Goal: Task Accomplishment & Management: Complete application form

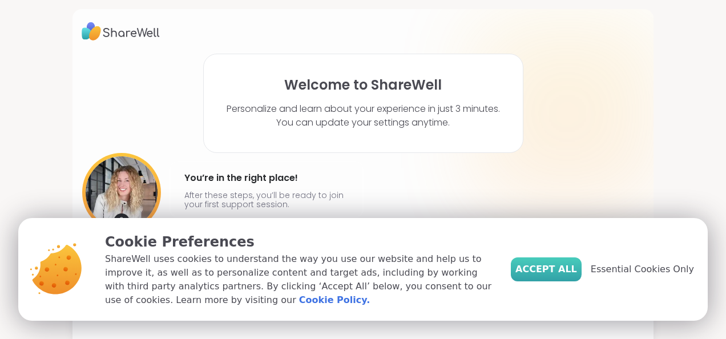
click at [542, 273] on span "Accept All" at bounding box center [546, 269] width 62 height 14
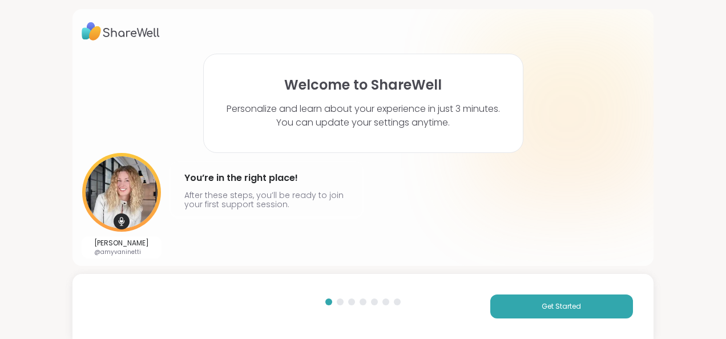
click at [526, 293] on div "Get Started" at bounding box center [362, 306] width 581 height 65
click at [537, 298] on button "Get Started" at bounding box center [561, 306] width 143 height 24
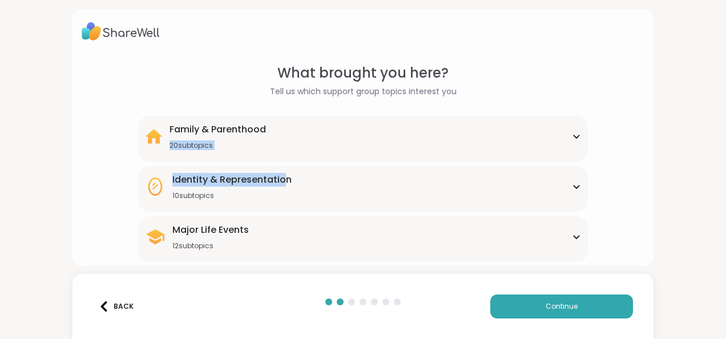
drag, startPoint x: 276, startPoint y: 123, endPoint x: 284, endPoint y: 189, distance: 66.7
click at [284, 189] on div "Family & Parenthood 20 subtopics Adoption Adoption post-placement Attachment is…" at bounding box center [363, 289] width 450 height 347
click at [82, 203] on div "What brought you here? Tell us which support group topics interest you Family &…" at bounding box center [363, 263] width 563 height 400
click at [277, 149] on div "Family & Parenthood 20 subtopics" at bounding box center [363, 136] width 436 height 27
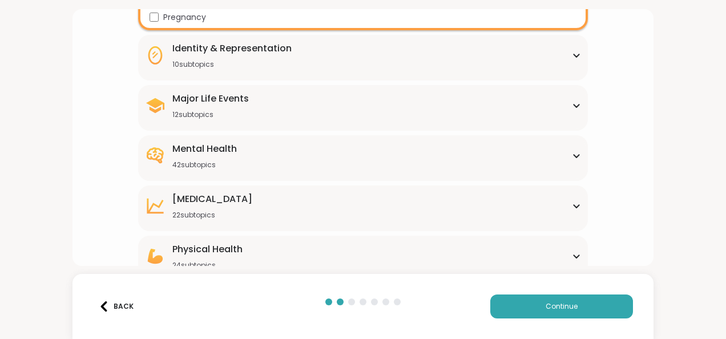
scroll to position [413, 0]
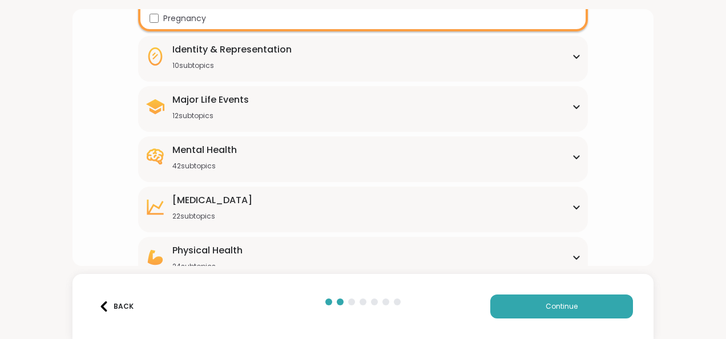
click at [263, 54] on div "Identity & Representation" at bounding box center [231, 50] width 119 height 14
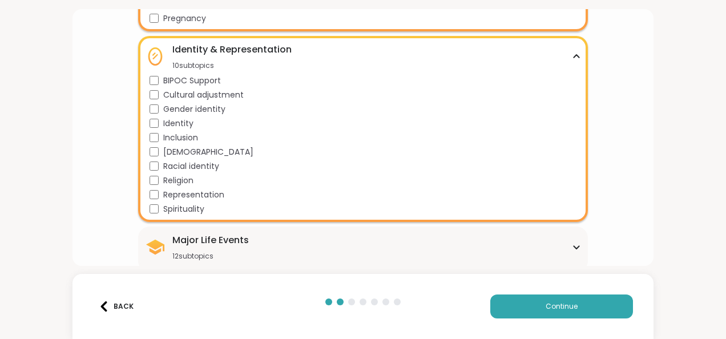
click at [102, 223] on div "What brought you here? Tell us which support group topics interest you Family &…" at bounding box center [363, 61] width 563 height 823
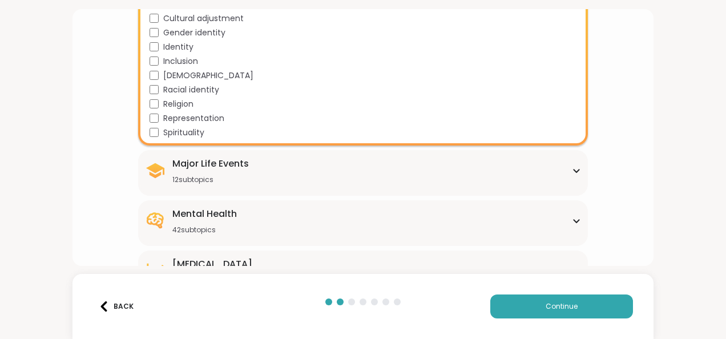
scroll to position [490, 0]
click at [232, 171] on div "Major Life Events 12 subtopics" at bounding box center [210, 170] width 76 height 27
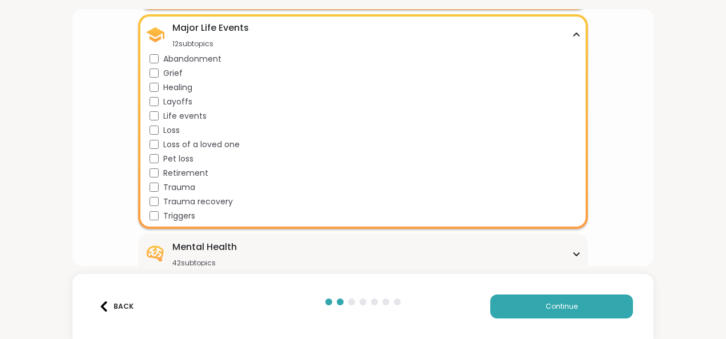
scroll to position [789, 0]
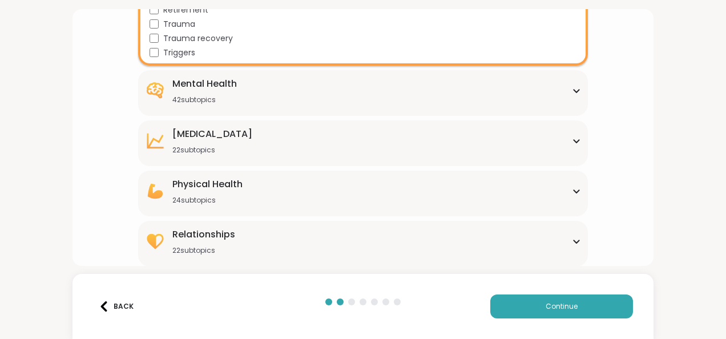
click at [191, 104] on div "Mental Health 42 subtopics Academic stress Addiction [MEDICAL_DATA] Aging Anxie…" at bounding box center [363, 93] width 450 height 46
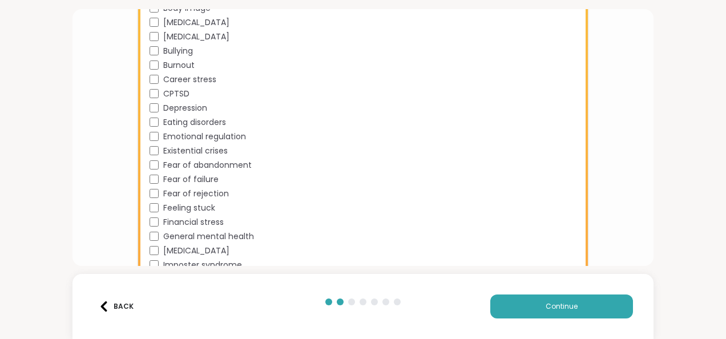
scroll to position [996, 0]
click at [144, 71] on div "Mental Health 42 subtopics Academic stress Addiction [MEDICAL_DATA] Aging Anxie…" at bounding box center [363, 170] width 450 height 616
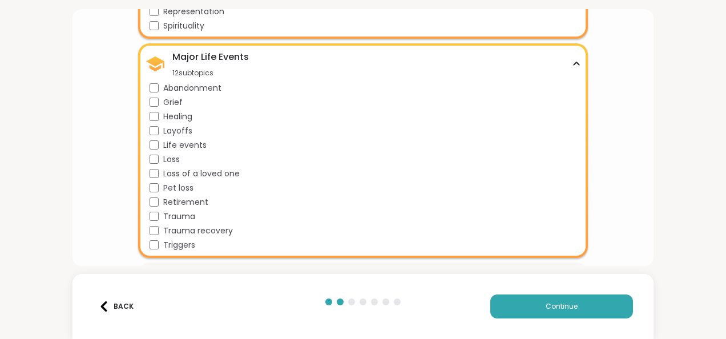
scroll to position [596, 0]
click at [157, 117] on div "Healing" at bounding box center [364, 117] width 431 height 12
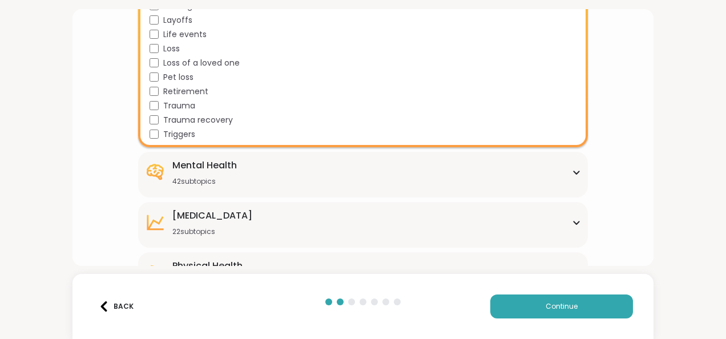
scroll to position [789, 0]
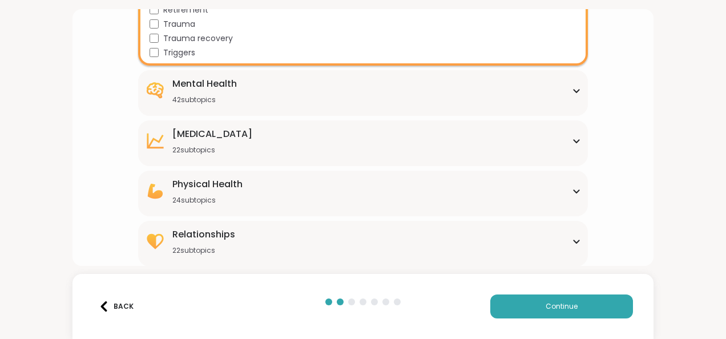
click at [222, 103] on div "42 subtopics" at bounding box center [204, 99] width 64 height 9
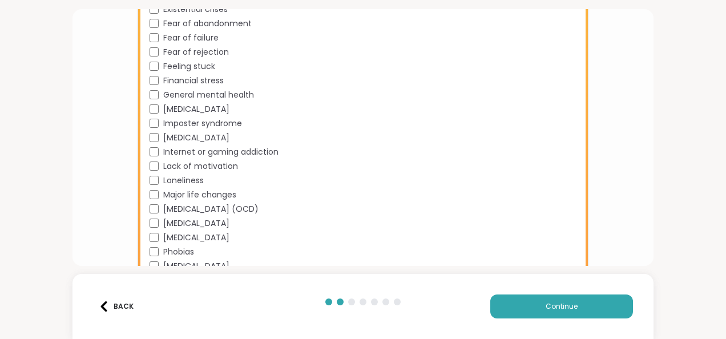
scroll to position [1137, 0]
click at [161, 76] on div "Financial stress" at bounding box center [364, 81] width 431 height 12
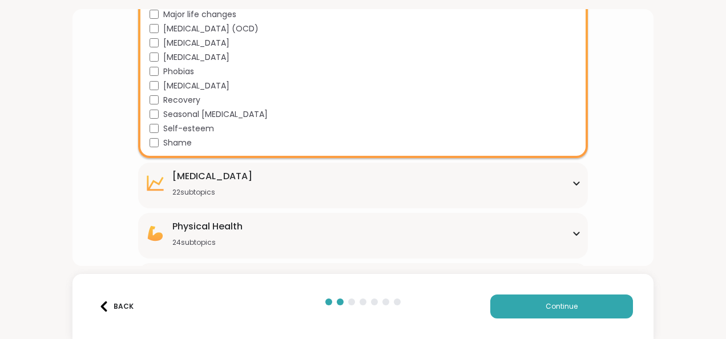
scroll to position [1318, 0]
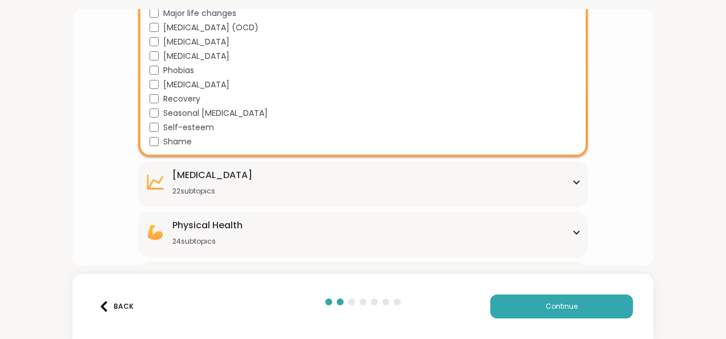
click at [264, 187] on div "[MEDICAL_DATA] 22 subtopics" at bounding box center [363, 181] width 436 height 27
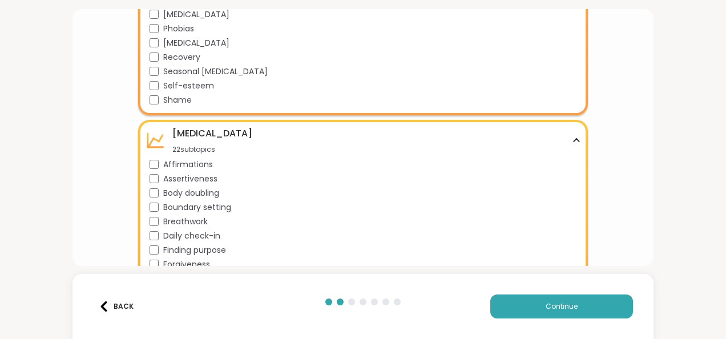
scroll to position [1423, 0]
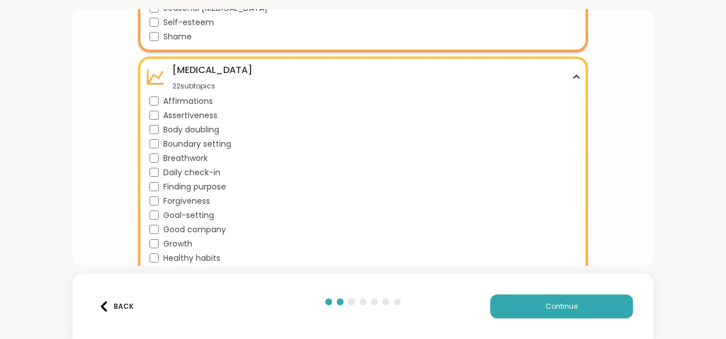
click at [151, 124] on div "Body doubling" at bounding box center [364, 130] width 431 height 12
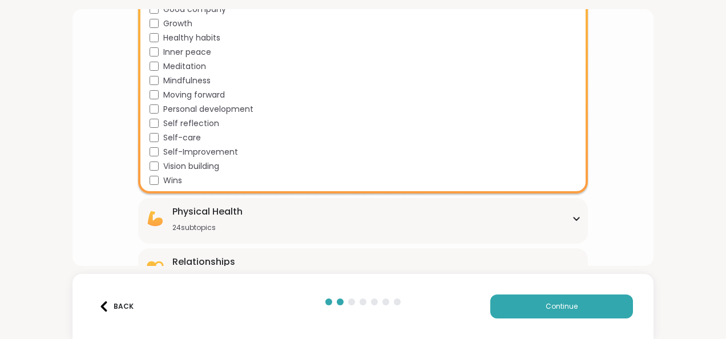
scroll to position [1644, 0]
click at [194, 203] on div "Physical Health 24 subtopics [MEDICAL_DATA] [MEDICAL_DATA] [MEDICAL_DATA] [MEDI…" at bounding box center [363, 220] width 450 height 46
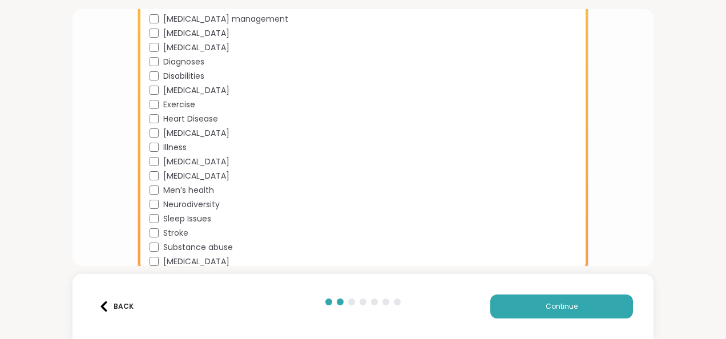
scroll to position [1918, 0]
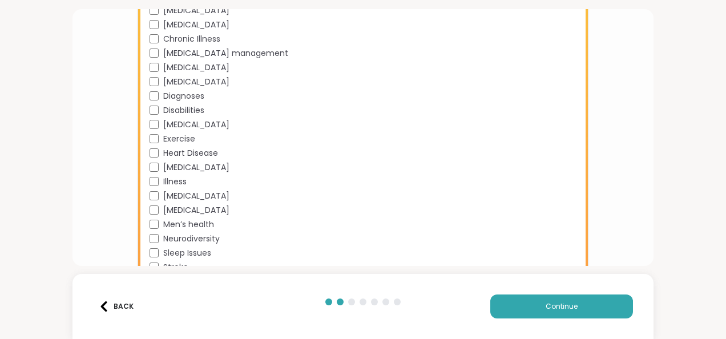
click at [205, 189] on div "[MEDICAL_DATA] [MEDICAL_DATA] [MEDICAL_DATA] [MEDICAL_DATA] [MEDICAL_DATA] Chro…" at bounding box center [364, 132] width 431 height 340
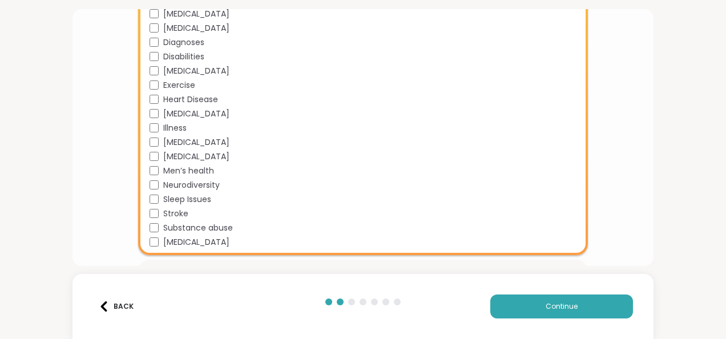
scroll to position [2011, 0]
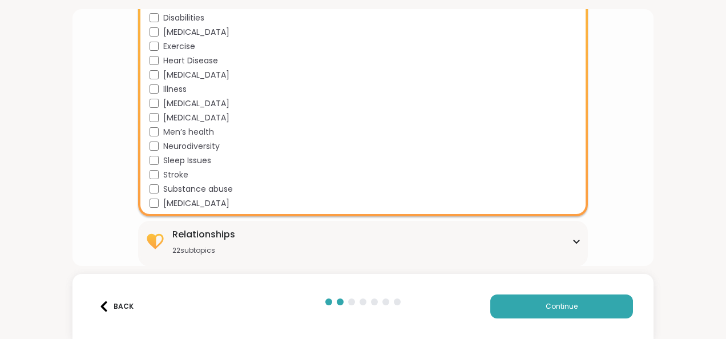
click at [219, 241] on div "Relationships" at bounding box center [203, 235] width 63 height 14
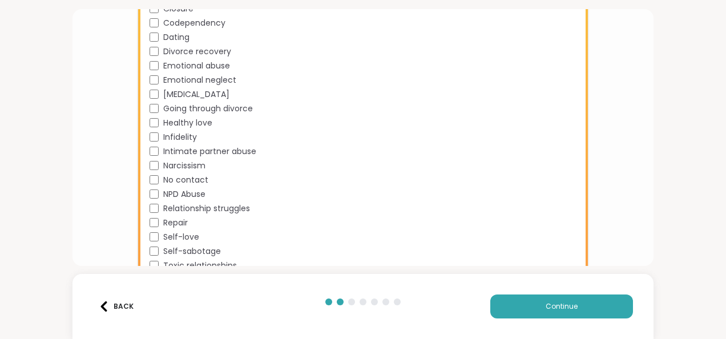
scroll to position [2322, 0]
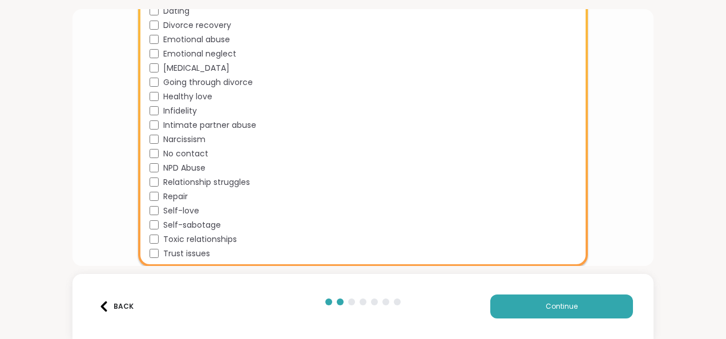
click at [572, 292] on div "Back Continue" at bounding box center [362, 306] width 581 height 65
click at [568, 301] on span "Continue" at bounding box center [561, 306] width 32 height 10
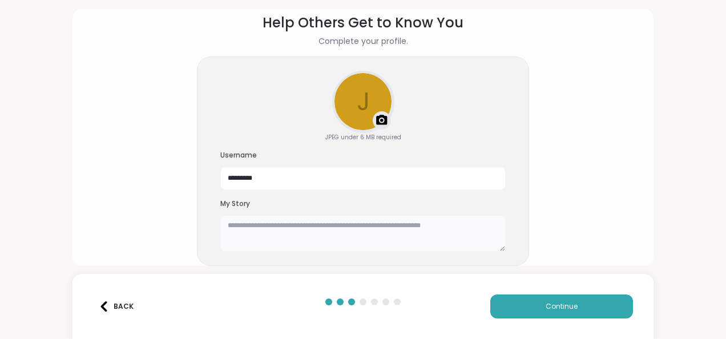
click at [325, 229] on textarea at bounding box center [362, 233] width 285 height 37
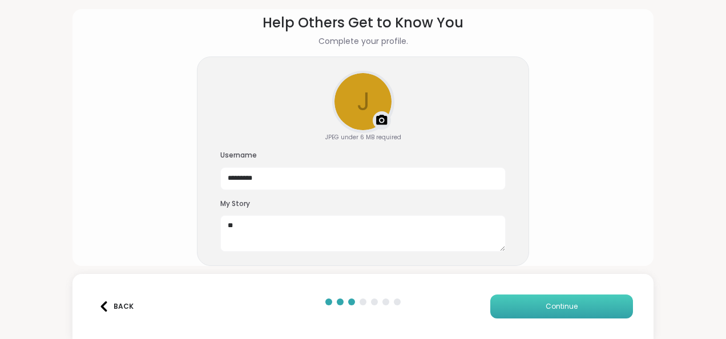
click at [528, 301] on button "Continue" at bounding box center [561, 306] width 143 height 24
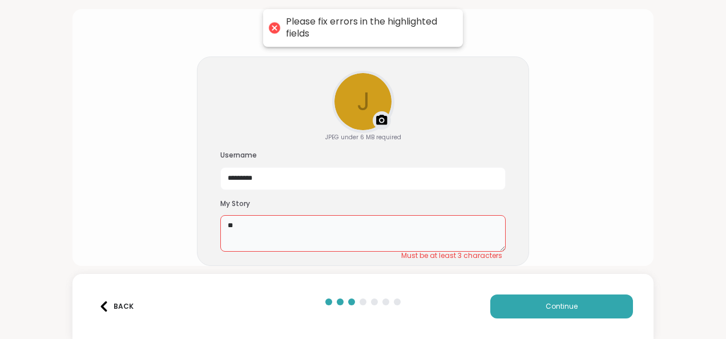
click at [285, 223] on textarea "**" at bounding box center [362, 233] width 285 height 37
type textarea "*"
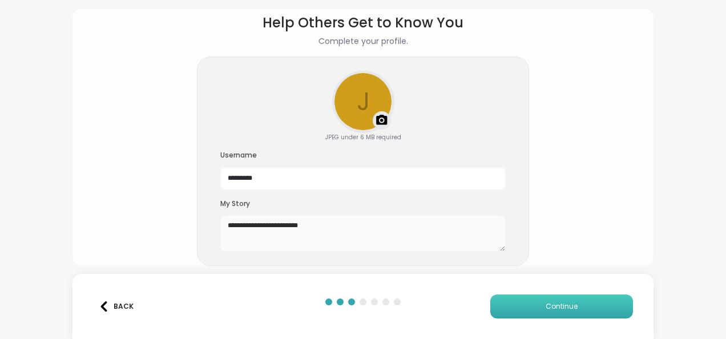
type textarea "**********"
click at [596, 305] on button "Continue" at bounding box center [561, 306] width 143 height 24
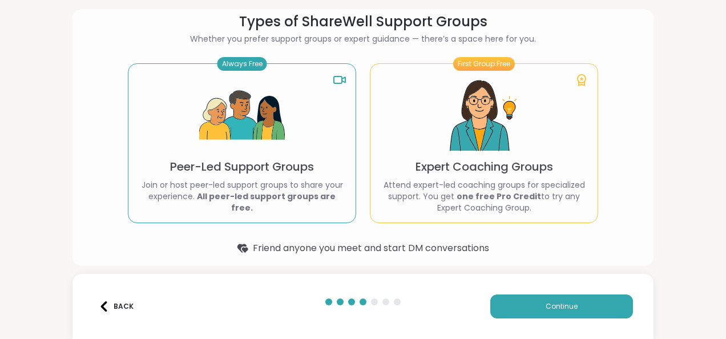
scroll to position [57, 0]
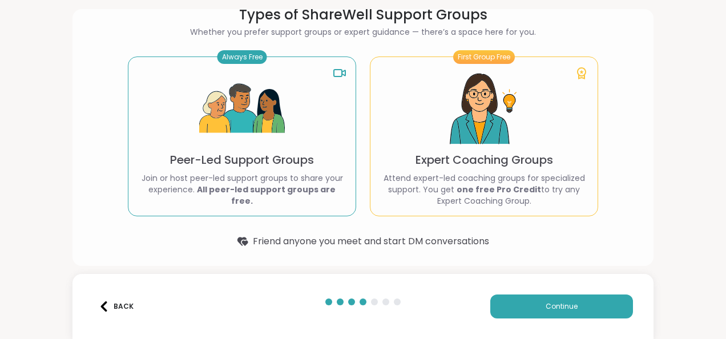
click at [263, 124] on img at bounding box center [242, 109] width 86 height 86
click at [536, 309] on button "Continue" at bounding box center [561, 306] width 143 height 24
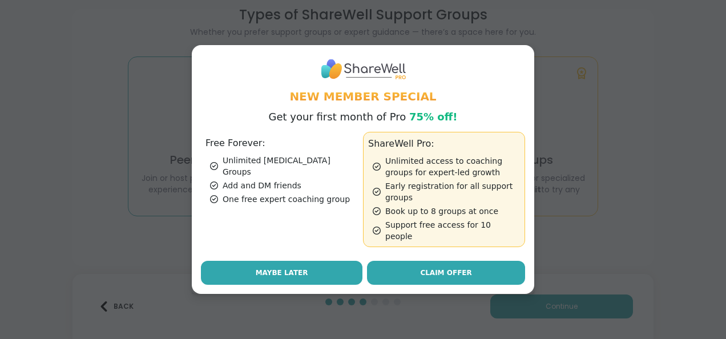
click at [266, 268] on span "Maybe Later" at bounding box center [282, 273] width 52 height 10
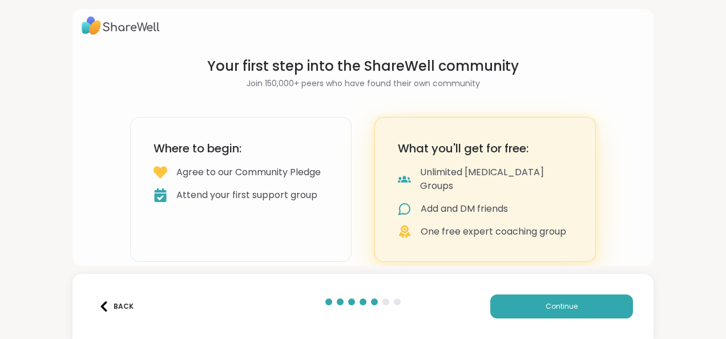
click at [282, 202] on div "Attend your first support group" at bounding box center [246, 195] width 141 height 14
click at [516, 302] on button "Continue" at bounding box center [561, 306] width 143 height 24
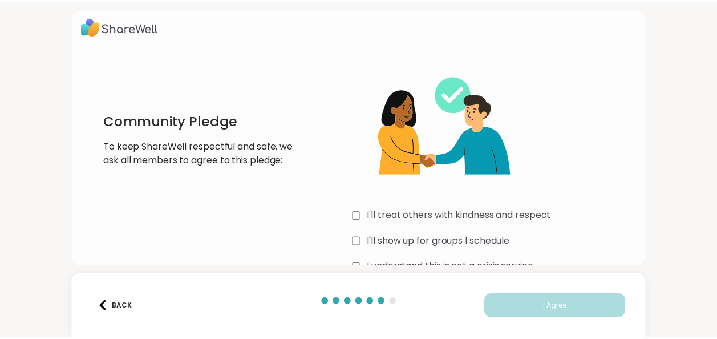
scroll to position [34, 0]
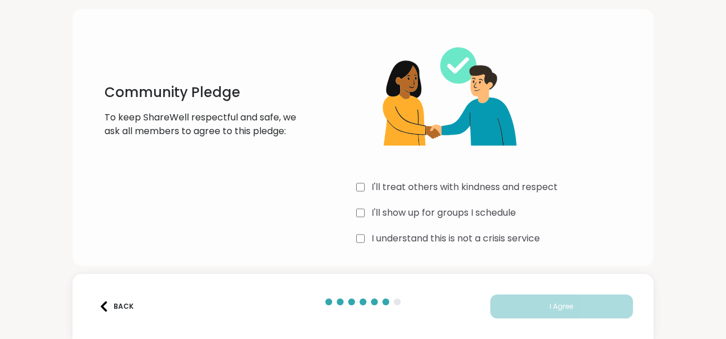
click at [362, 208] on div "I'll show up for groups I schedule" at bounding box center [500, 213] width 288 height 14
click at [363, 235] on div "I understand this is not a crisis service" at bounding box center [500, 239] width 288 height 14
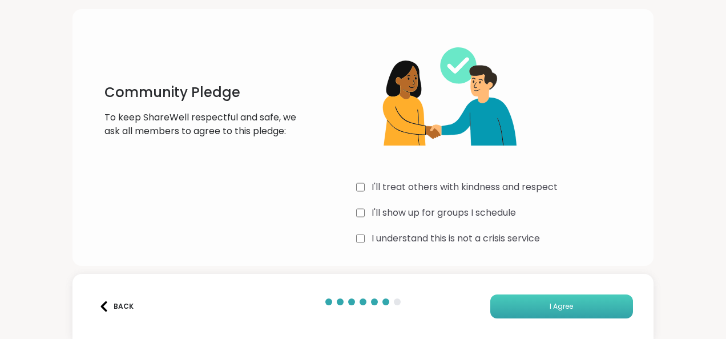
click at [565, 302] on button "I Agree" at bounding box center [561, 306] width 143 height 24
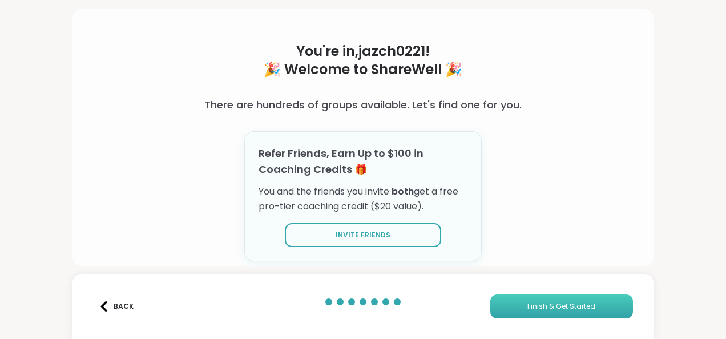
click at [527, 309] on span "Finish & Get Started" at bounding box center [561, 306] width 68 height 10
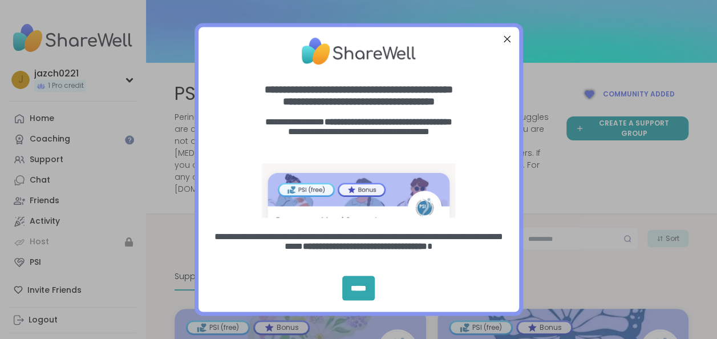
click at [507, 38] on div "Close Step" at bounding box center [506, 38] width 15 height 15
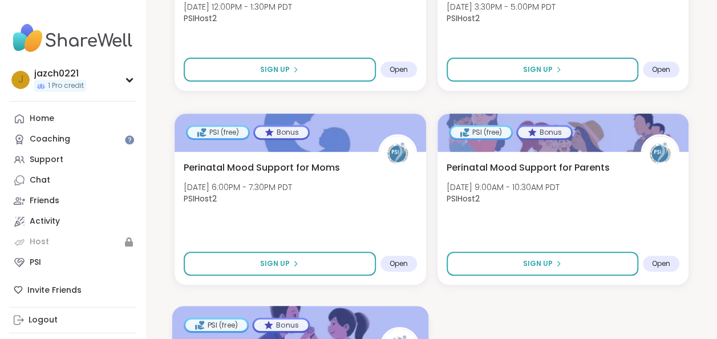
scroll to position [2331, 0]
